Goal: Information Seeking & Learning: Learn about a topic

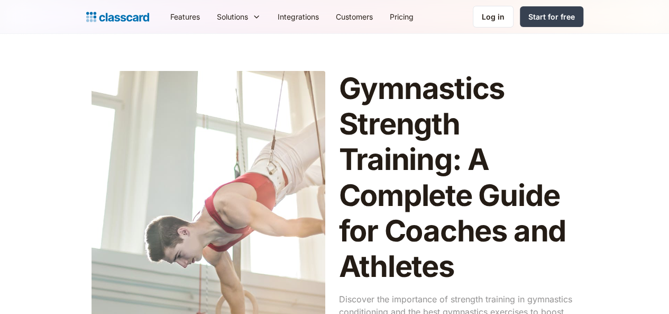
scroll to position [1141, 0]
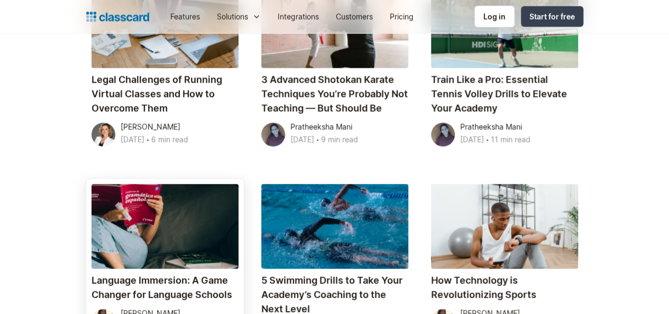
click at [134, 184] on div at bounding box center [165, 226] width 147 height 85
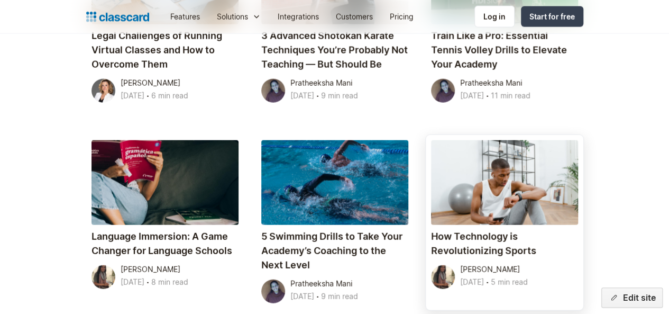
click at [530, 140] on div at bounding box center [504, 182] width 147 height 85
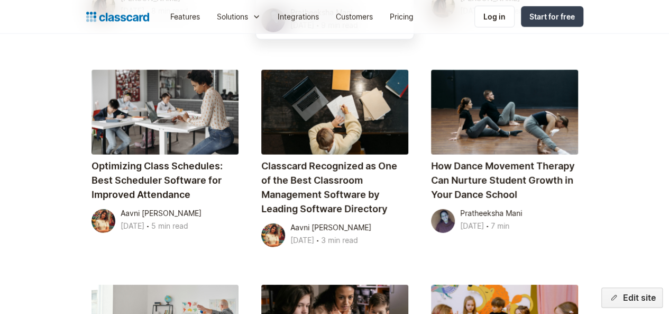
scroll to position [1460, 0]
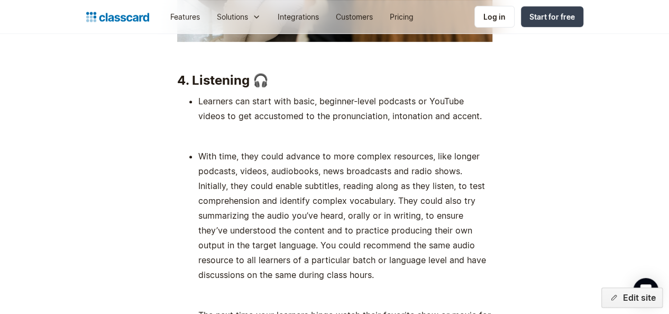
scroll to position [6256, 0]
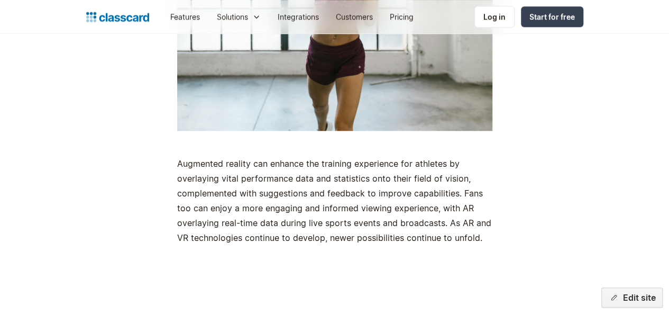
scroll to position [2623, 0]
